Goal: Check status: Check status

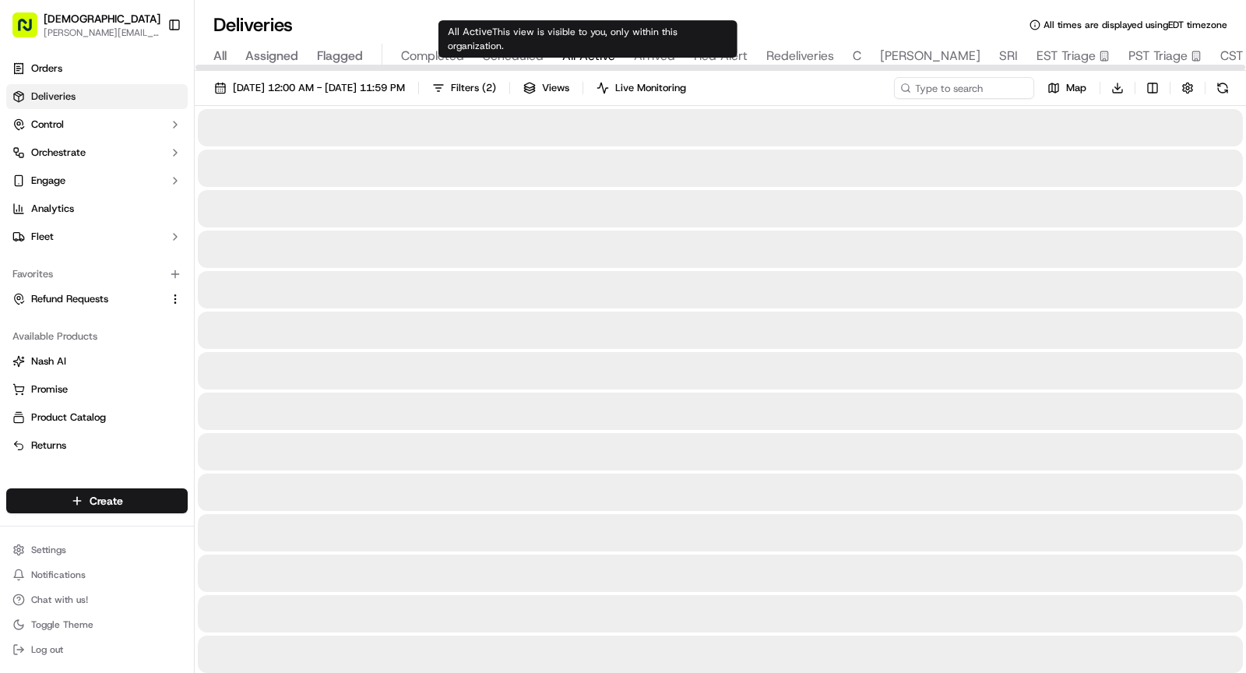
click at [602, 56] on span "All Active" at bounding box center [588, 56] width 53 height 19
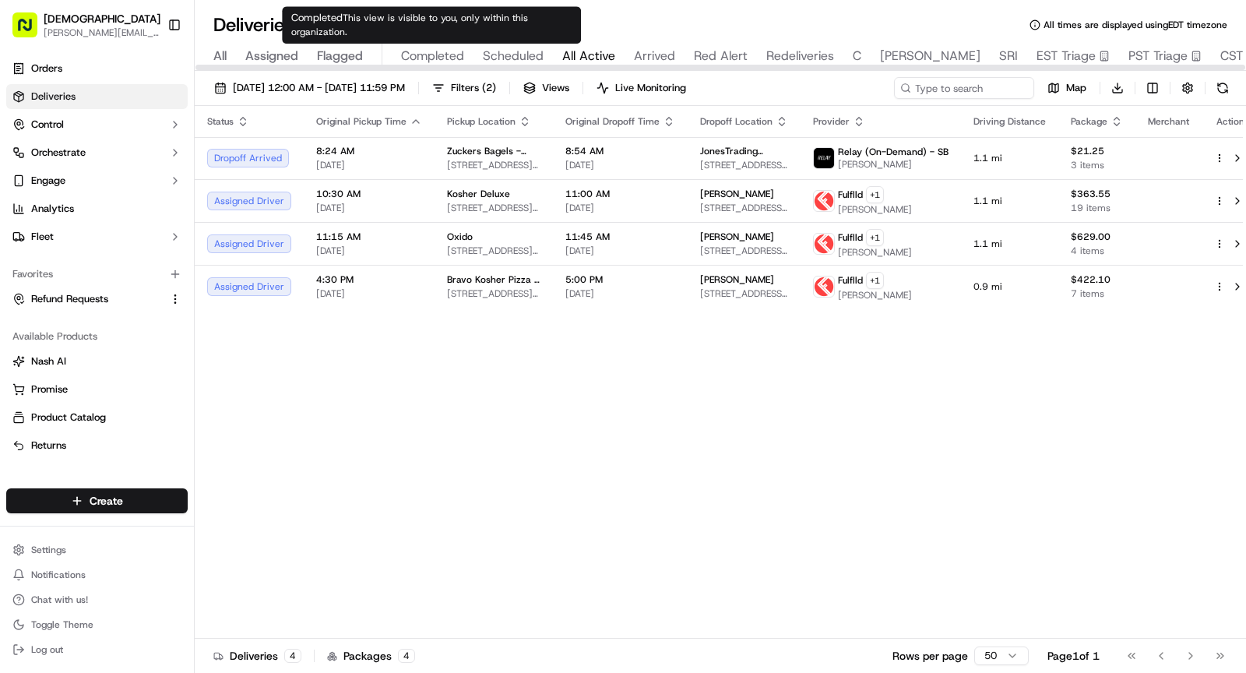
click at [437, 52] on span "Completed" at bounding box center [432, 56] width 63 height 19
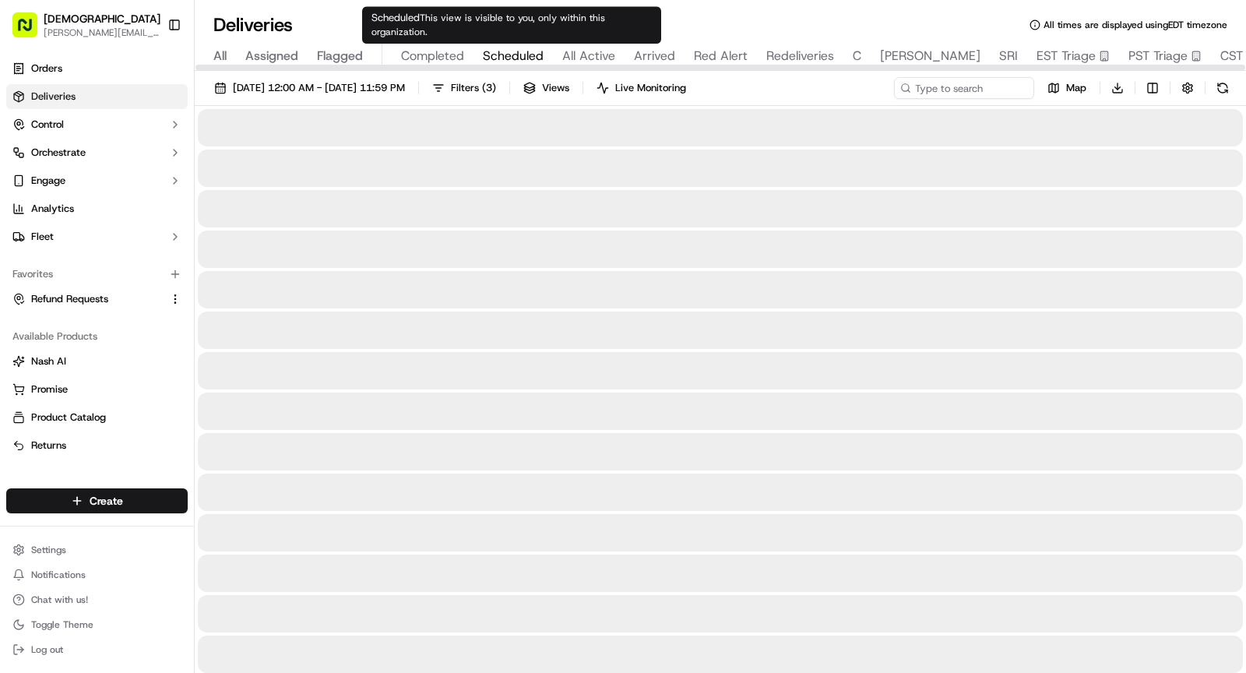
click at [488, 59] on span "Scheduled" at bounding box center [513, 56] width 61 height 19
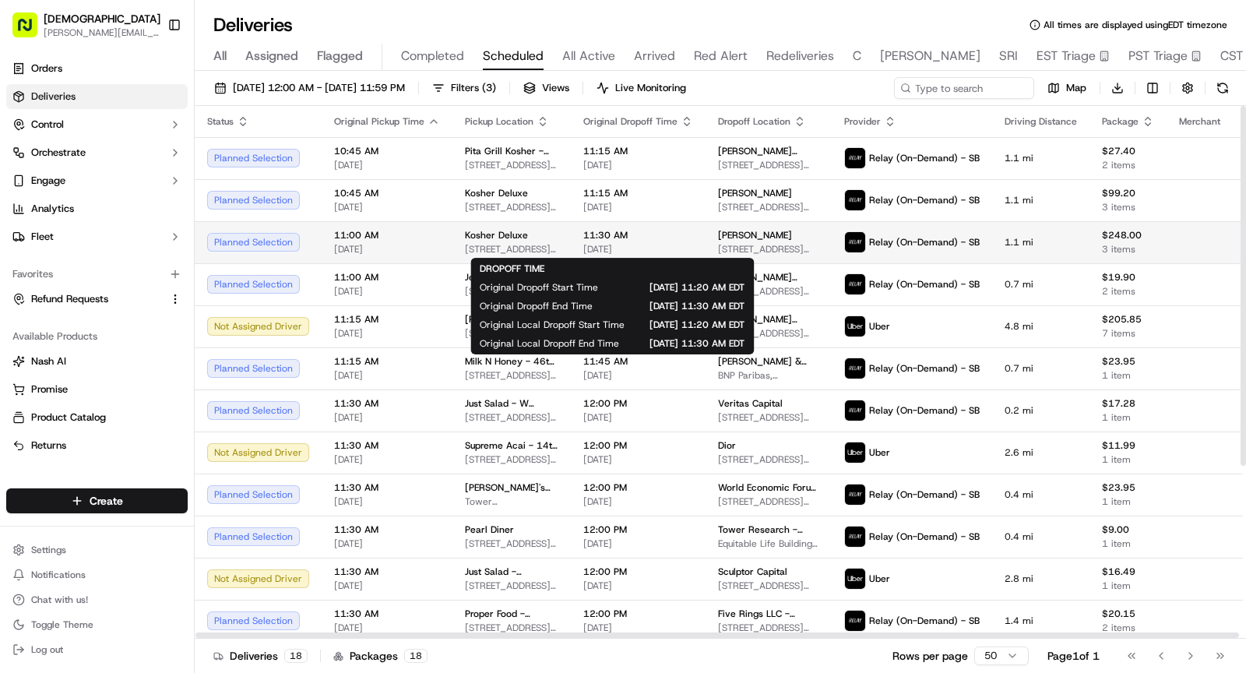
click at [601, 237] on span "11:30 AM" at bounding box center [638, 235] width 110 height 12
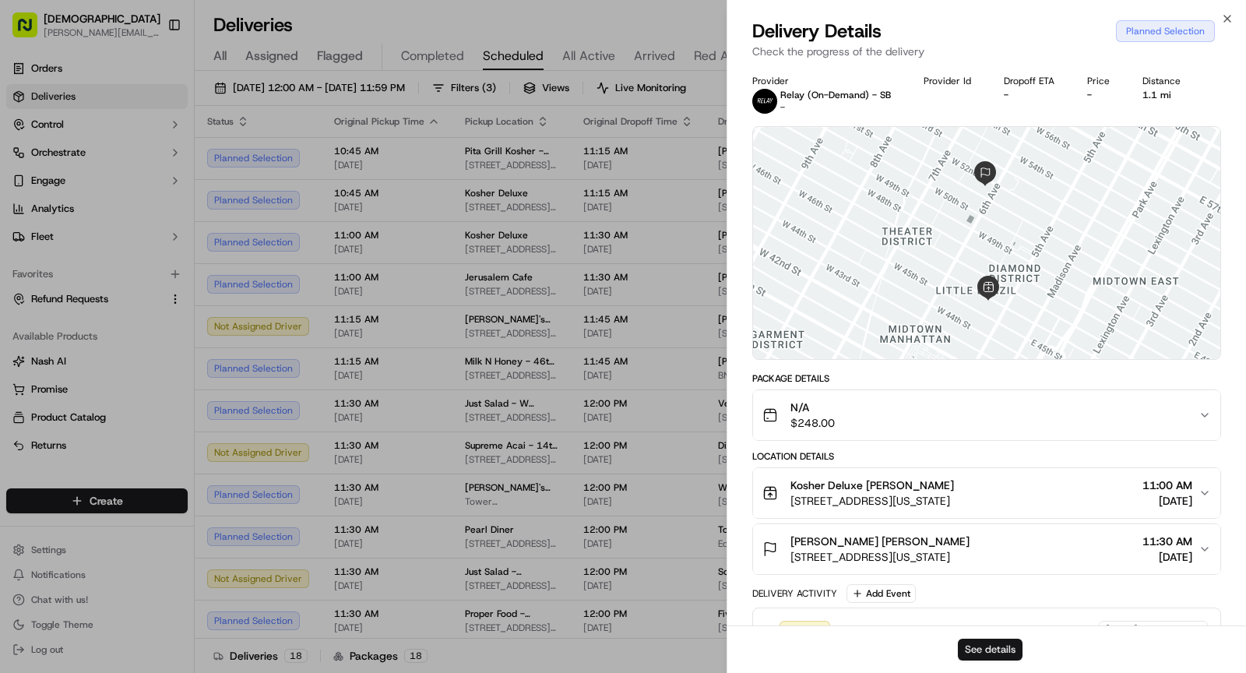
click at [976, 553] on button "See details" at bounding box center [990, 650] width 65 height 22
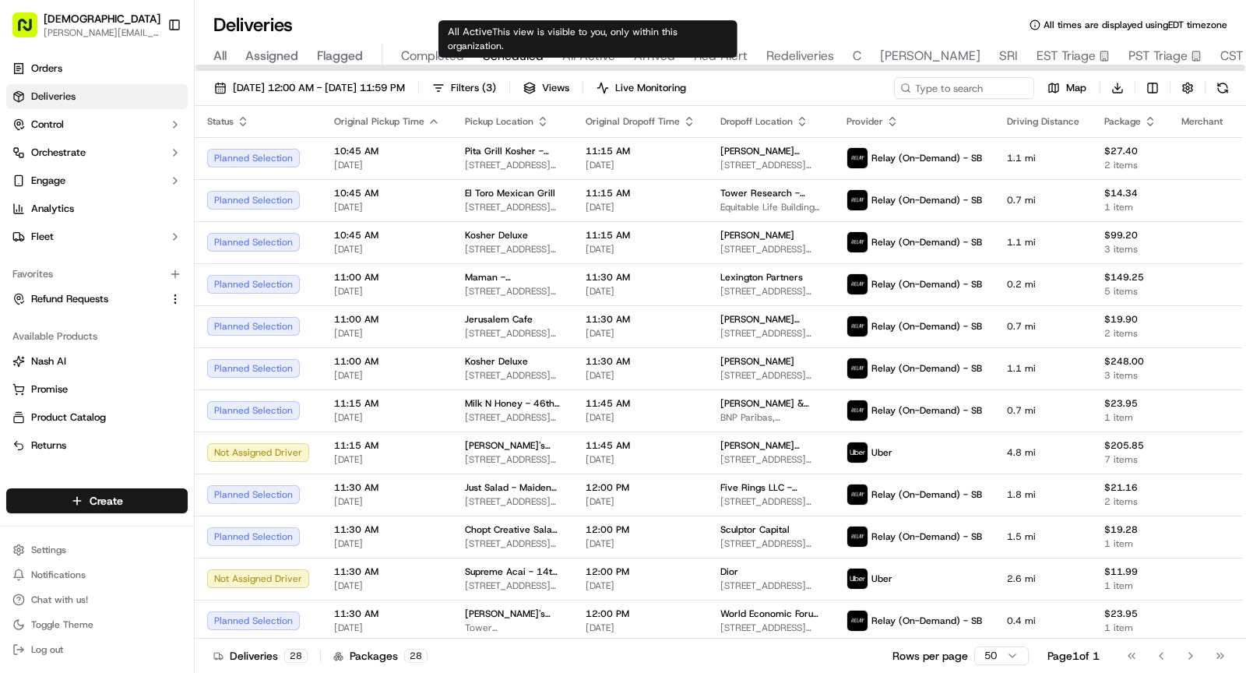
click at [576, 58] on span "All Active" at bounding box center [588, 56] width 53 height 19
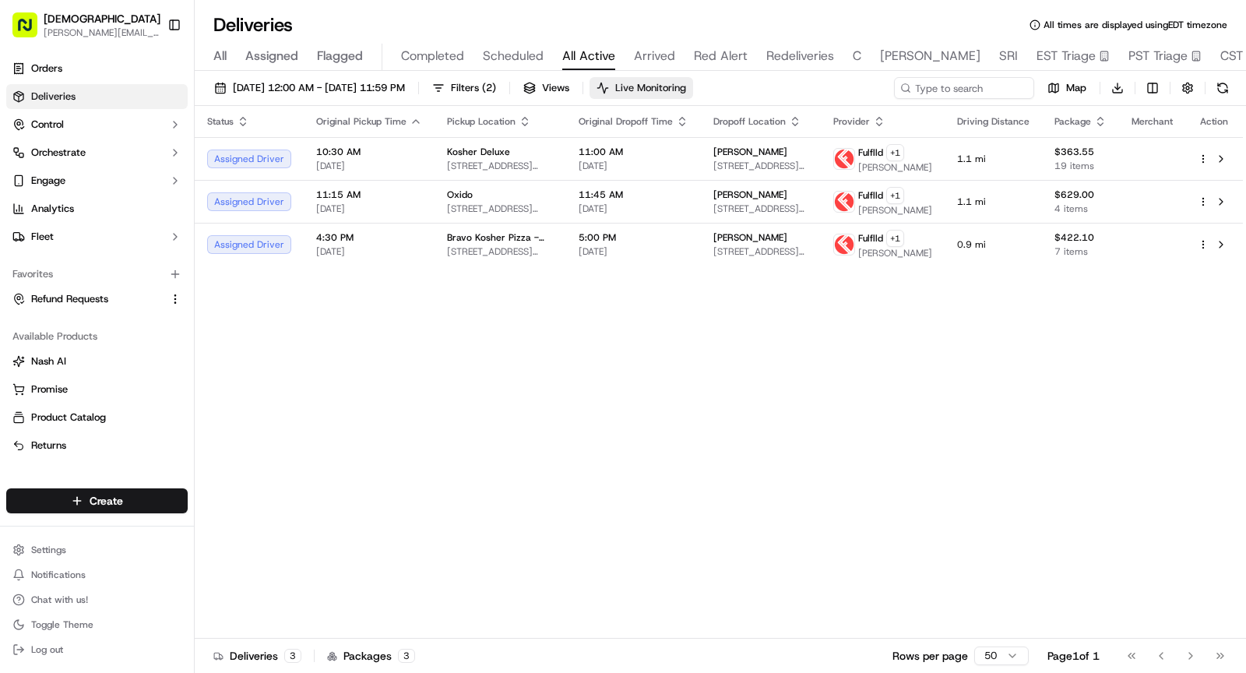
click at [686, 94] on span "Live Monitoring" at bounding box center [650, 88] width 71 height 14
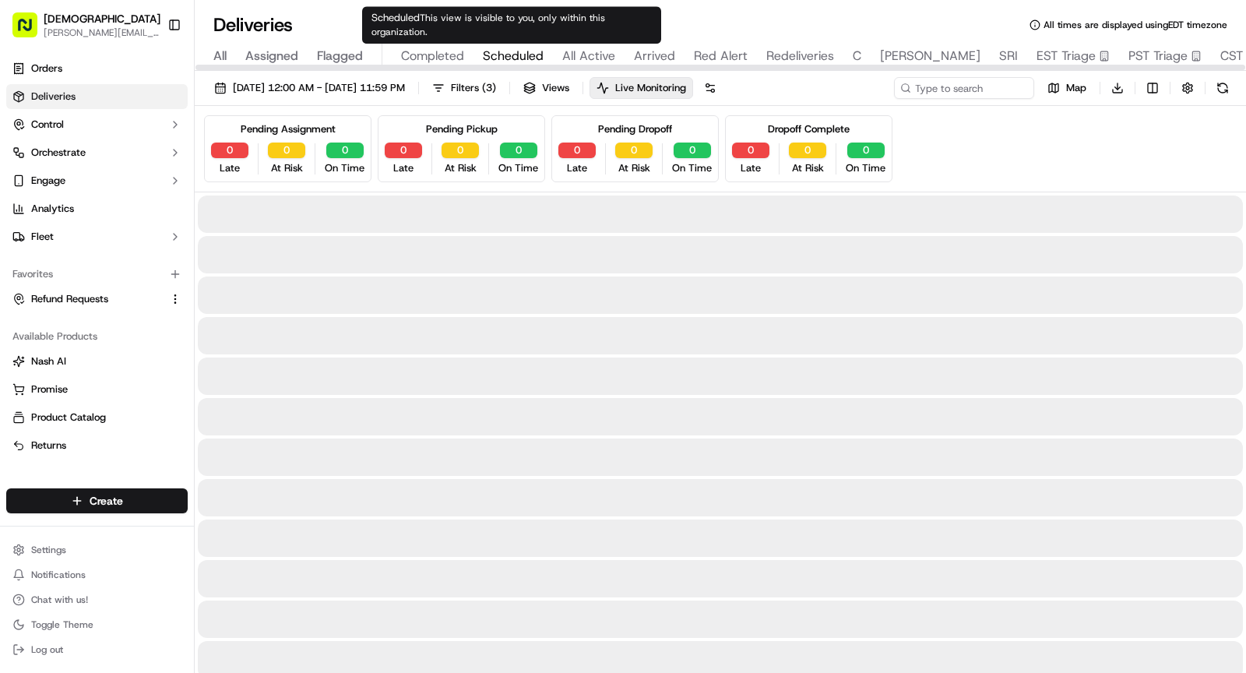
click at [523, 57] on span "Scheduled" at bounding box center [513, 56] width 61 height 19
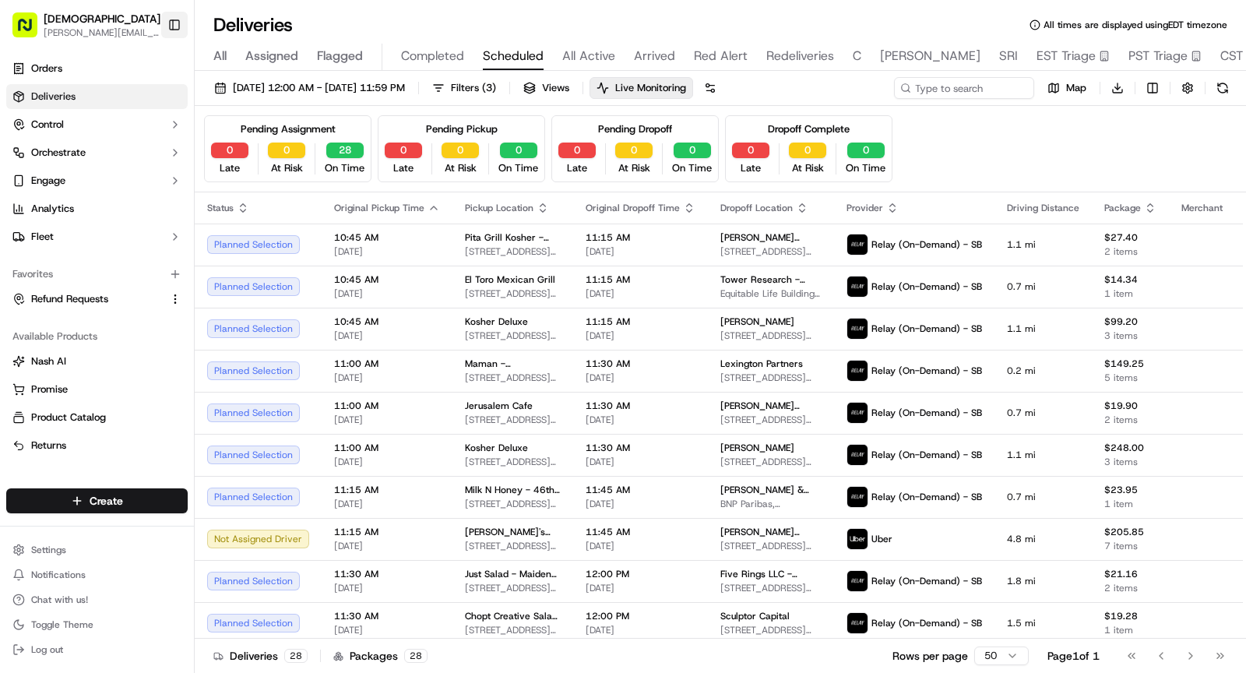
click at [181, 29] on button "Toggle Sidebar" at bounding box center [174, 25] width 26 height 26
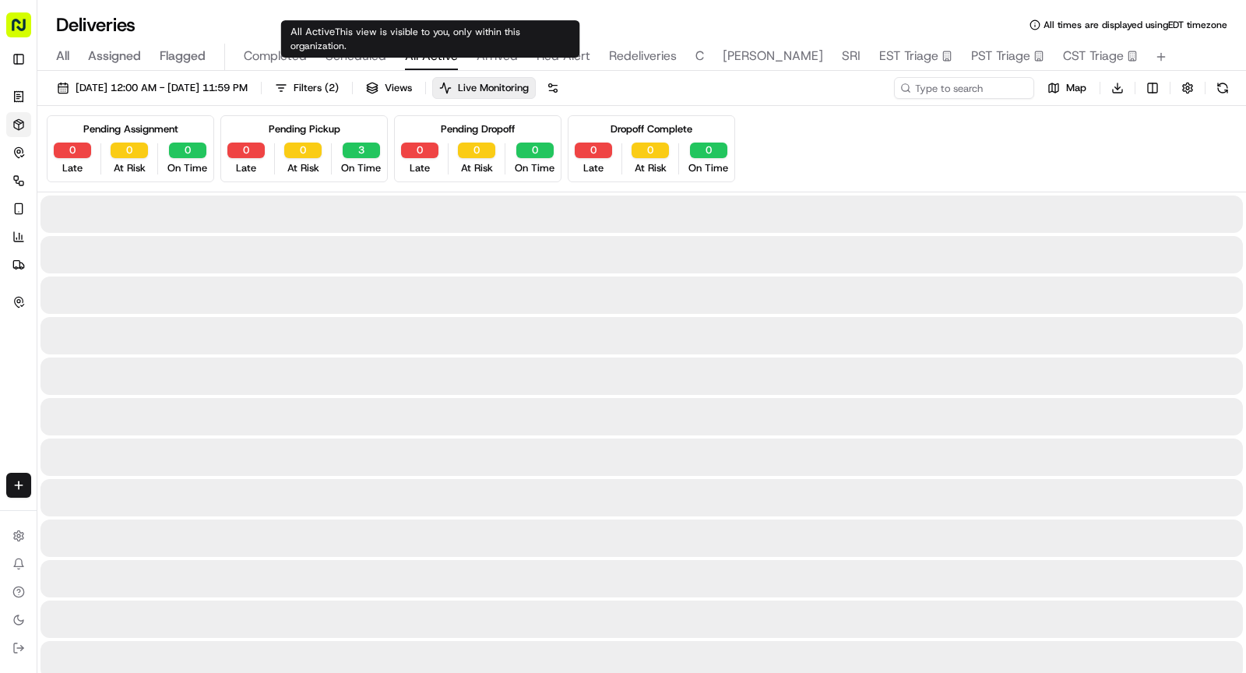
click at [449, 58] on span "All Active" at bounding box center [431, 56] width 53 height 19
